Goal: Information Seeking & Learning: Understand process/instructions

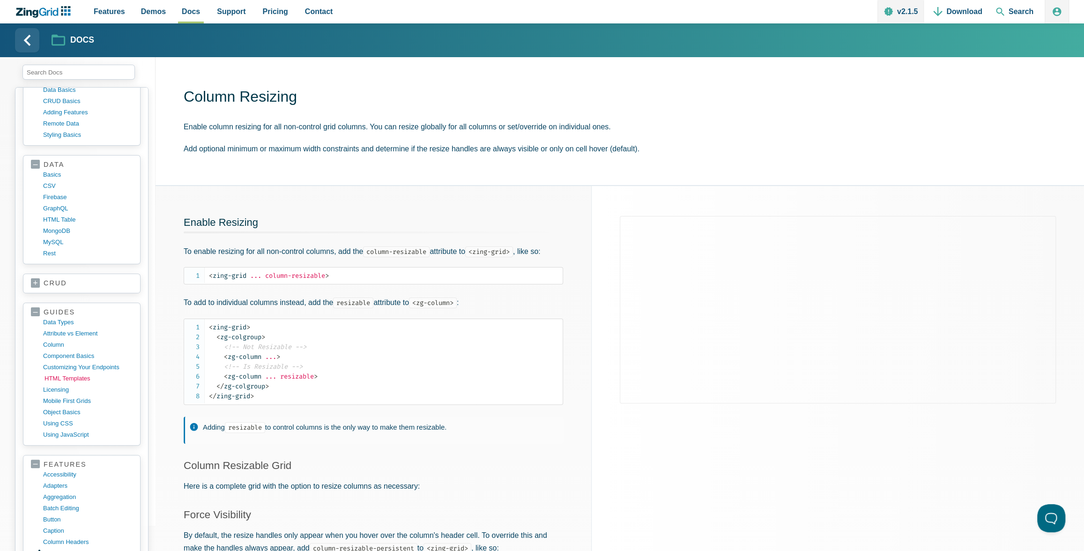
scroll to position [132, 0]
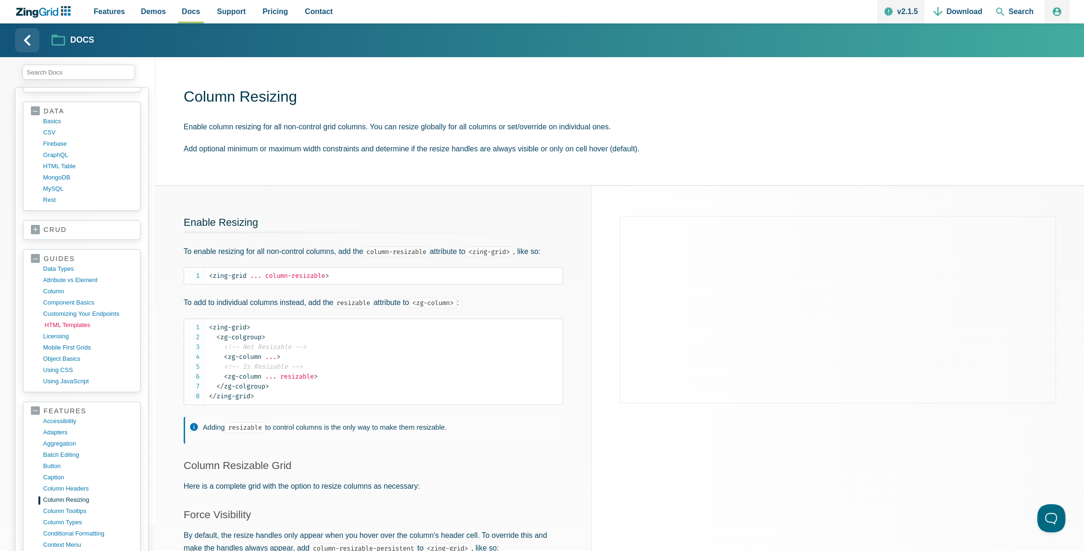
click at [60, 320] on link "HTML templates" at bounding box center [90, 325] width 90 height 11
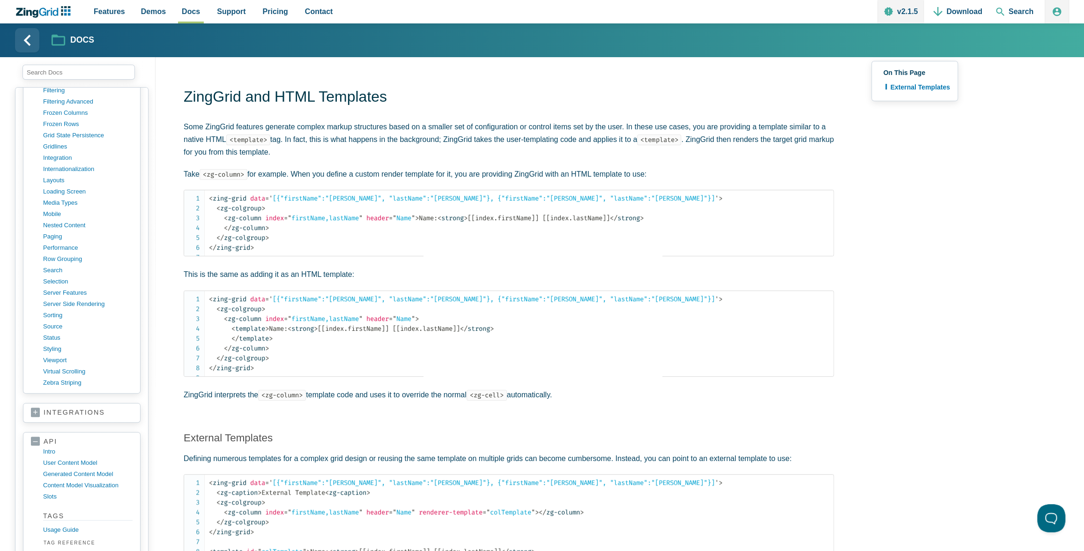
scroll to position [894, 0]
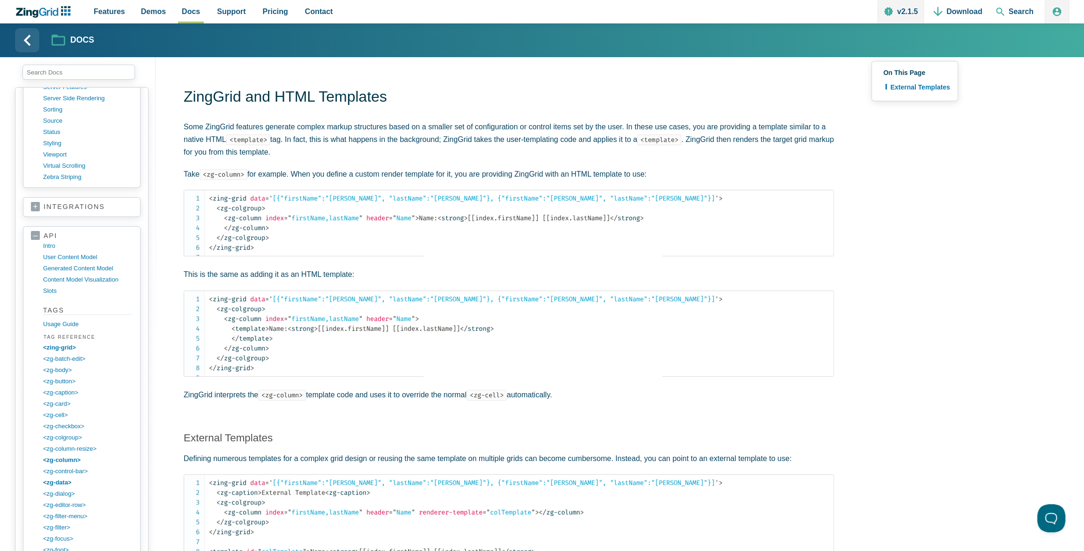
click at [31, 202] on link "integrations" at bounding box center [82, 206] width 102 height 9
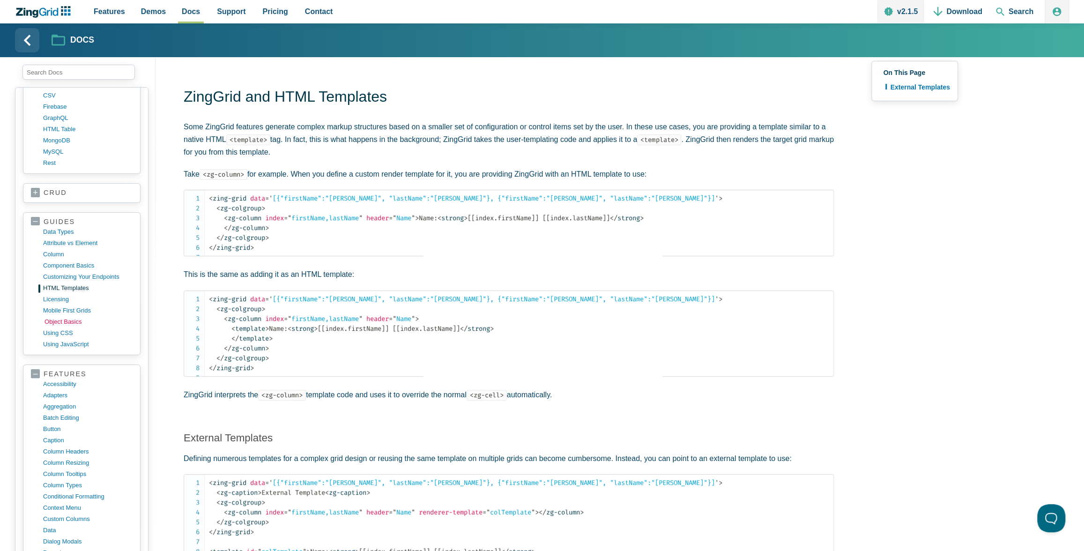
scroll to position [168, 0]
click at [64, 330] on link "using CSS" at bounding box center [90, 333] width 90 height 11
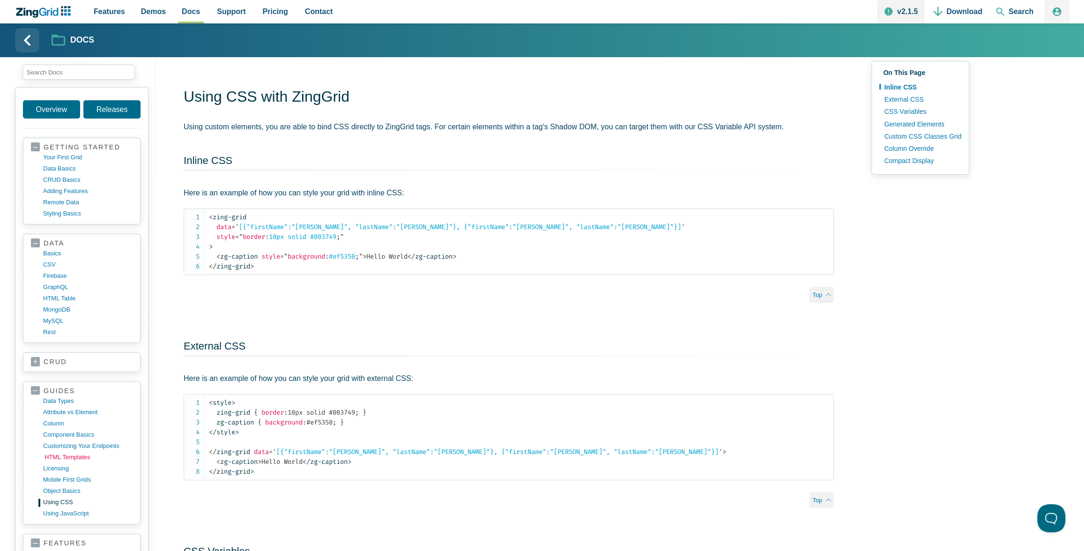
click at [62, 453] on link "HTML templates" at bounding box center [90, 457] width 90 height 11
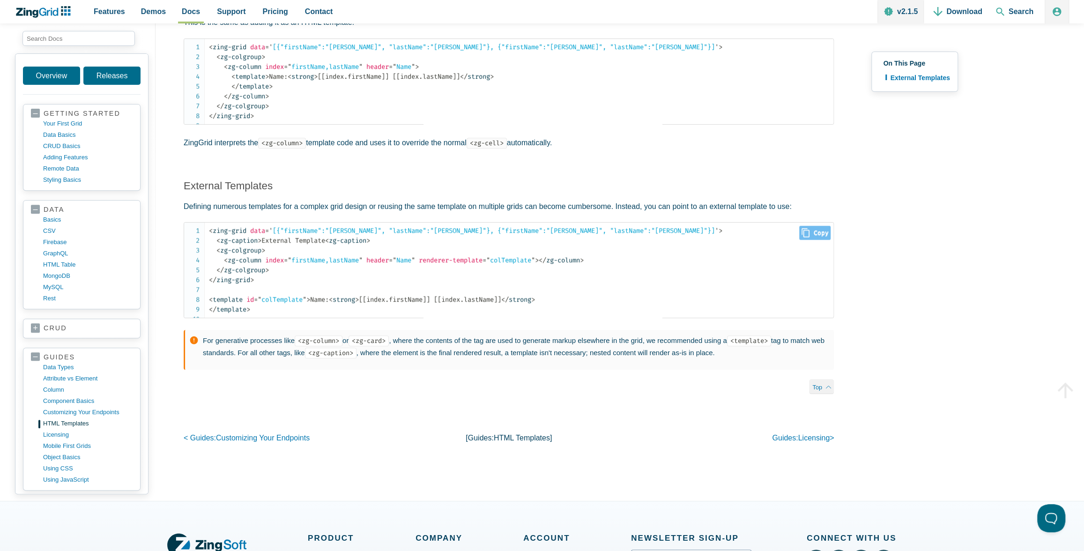
scroll to position [253, 0]
click at [75, 407] on link "customizing your endpoints" at bounding box center [90, 412] width 90 height 11
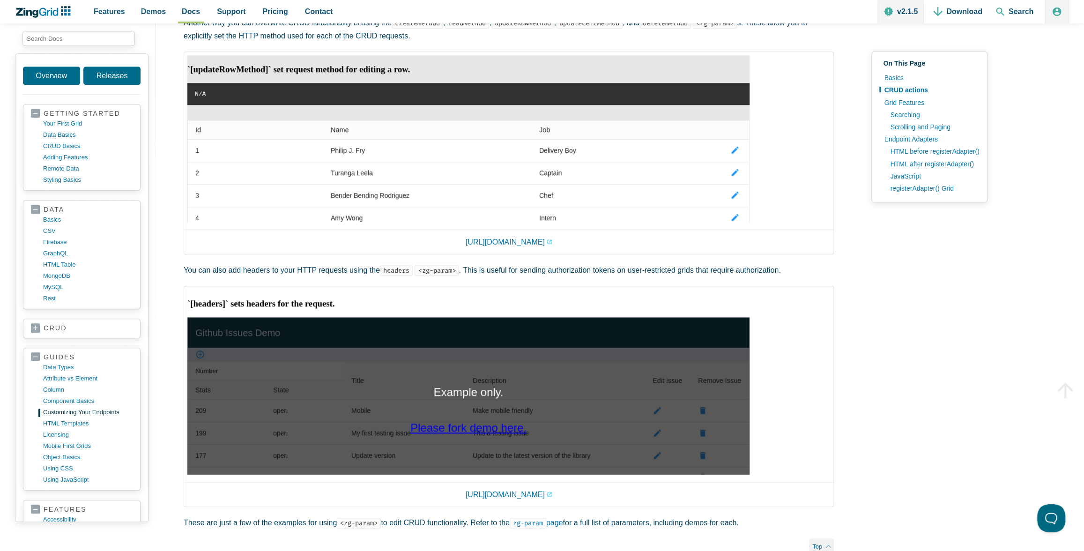
scroll to position [572, 0]
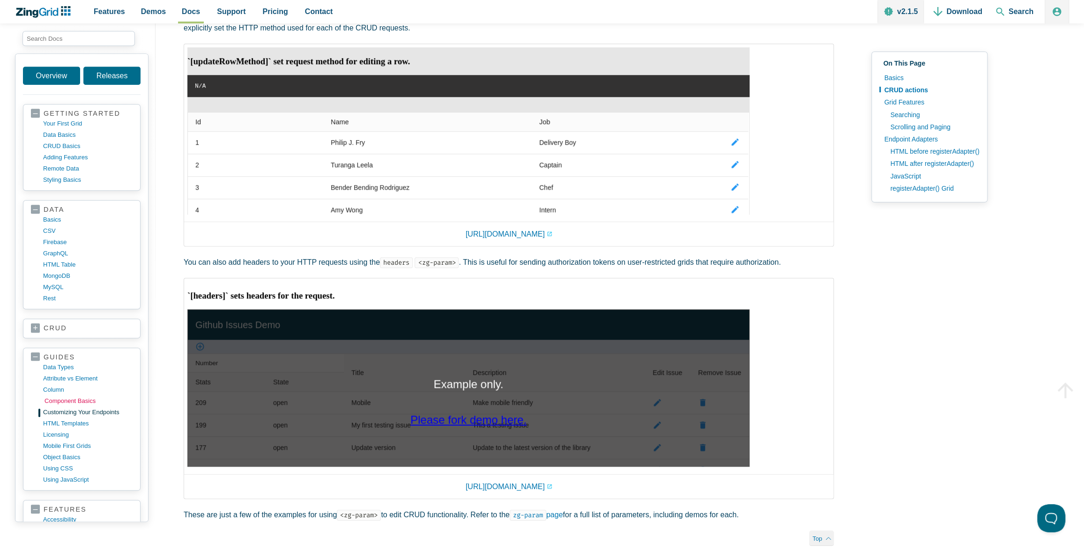
click at [69, 396] on link "component basics" at bounding box center [90, 400] width 90 height 11
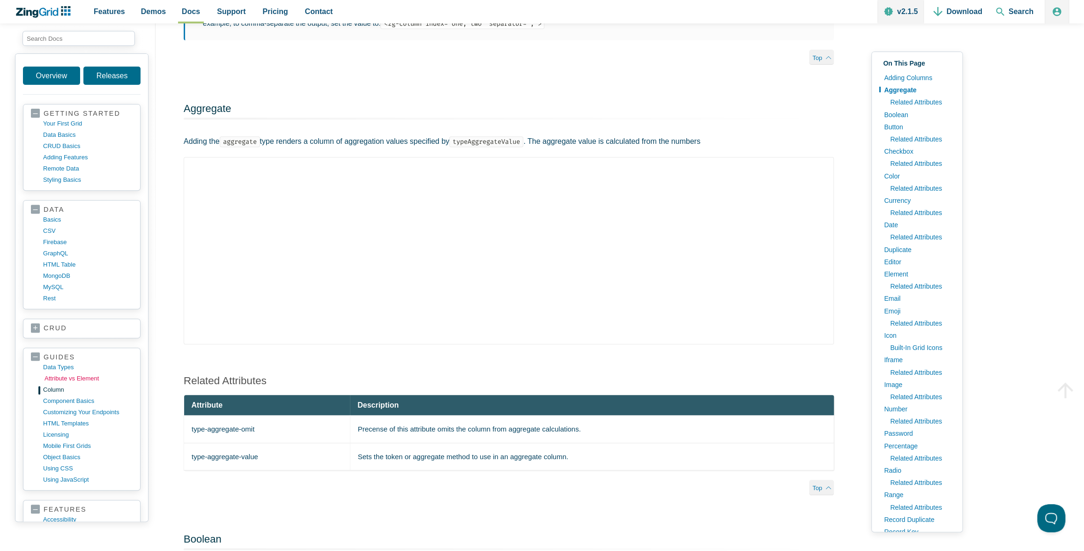
click at [55, 373] on link "Attribute vs Element" at bounding box center [90, 378] width 90 height 11
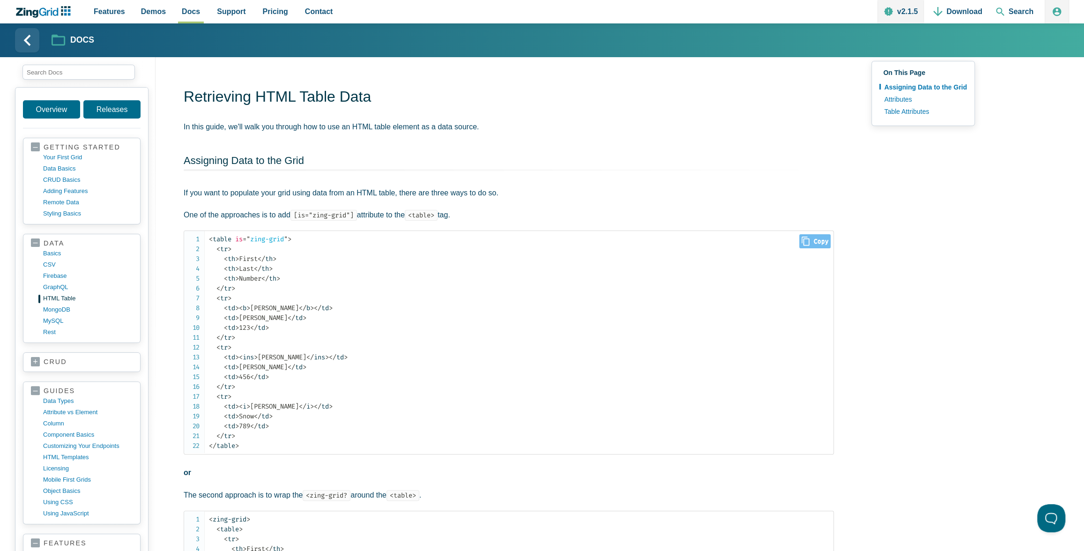
click at [238, 240] on span "is" at bounding box center [238, 239] width 7 height 8
drag, startPoint x: 237, startPoint y: 239, endPoint x: 291, endPoint y: 238, distance: 53.9
click at [291, 238] on span "< table is = " zing-grid " >" at bounding box center [250, 239] width 82 height 8
copy span "is = " zing-grid ""
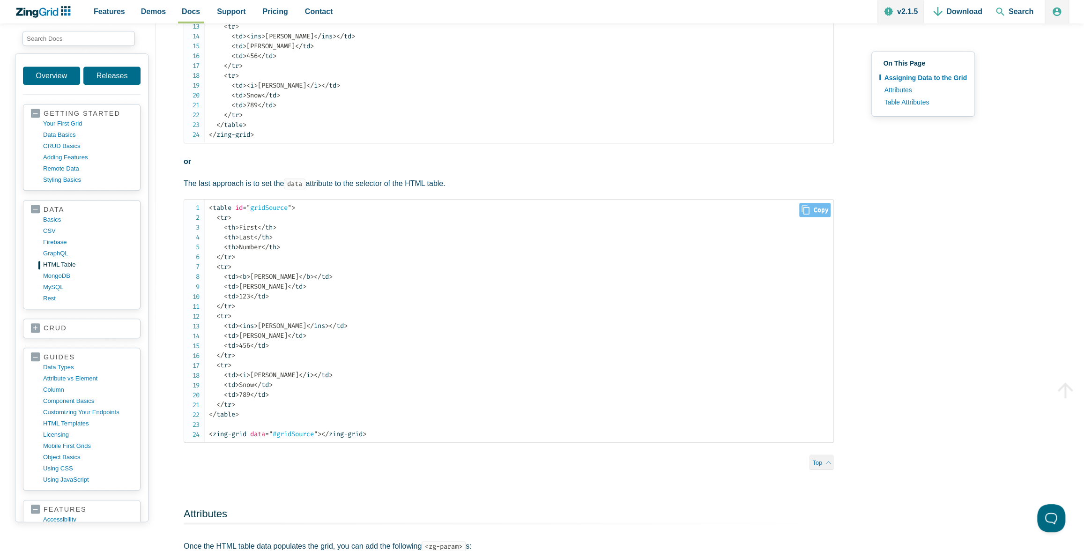
scroll to position [612, 0]
drag, startPoint x: 208, startPoint y: 432, endPoint x: 375, endPoint y: 435, distance: 166.9
click at [375, 435] on pre "< table id = " gridSource " > < tr > < th > First </ th > < th > Last </ th > <…" at bounding box center [509, 320] width 650 height 244
copy code "< zing-grid data = " #gridSource " > </ zing-grid >"
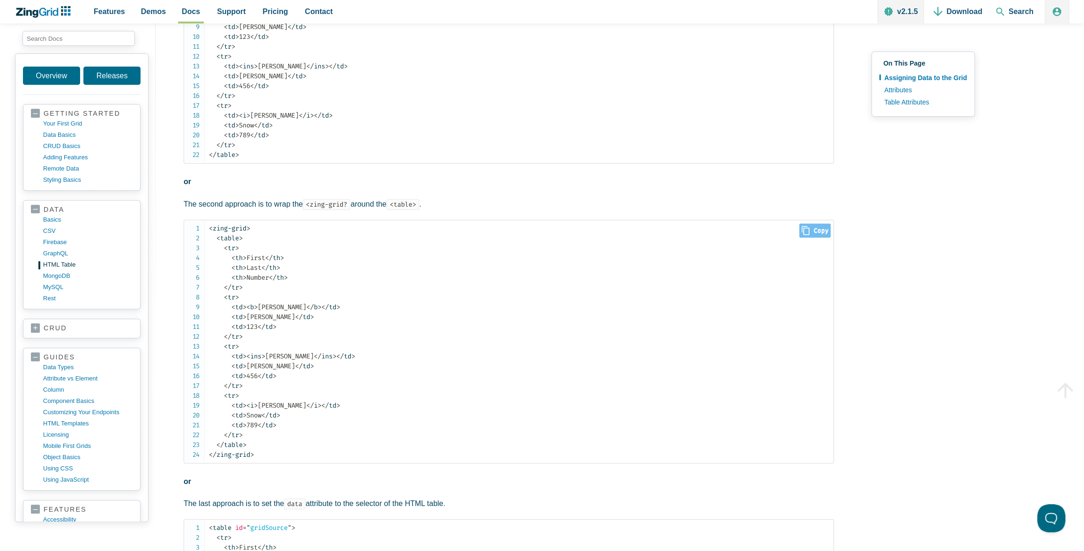
scroll to position [7, 0]
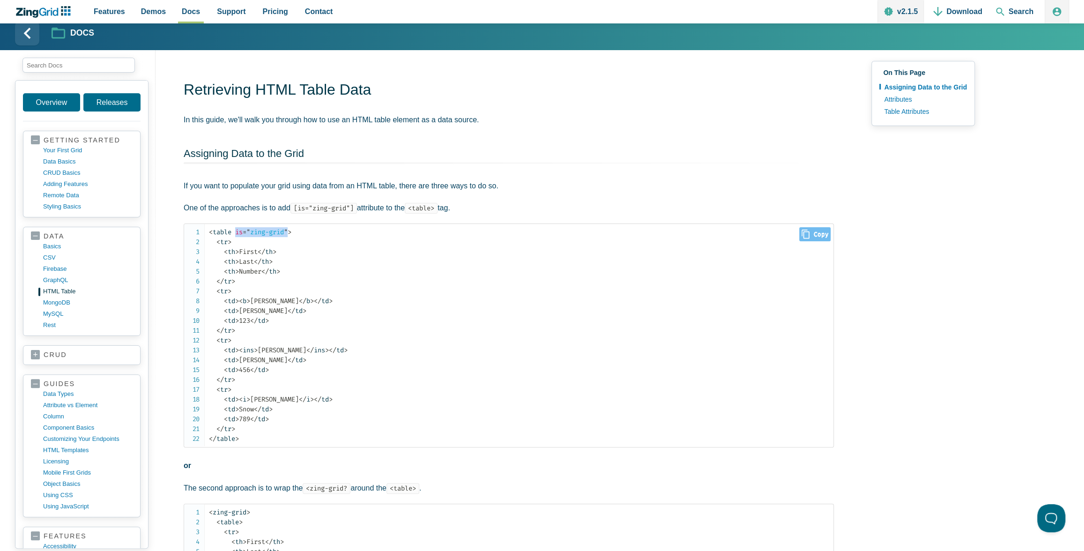
drag, startPoint x: 237, startPoint y: 230, endPoint x: 291, endPoint y: 230, distance: 53.9
click at [291, 230] on span "< table is = " zing-grid " >" at bounding box center [250, 232] width 82 height 8
copy span "is = " zing-grid ""
